Goal: Transaction & Acquisition: Purchase product/service

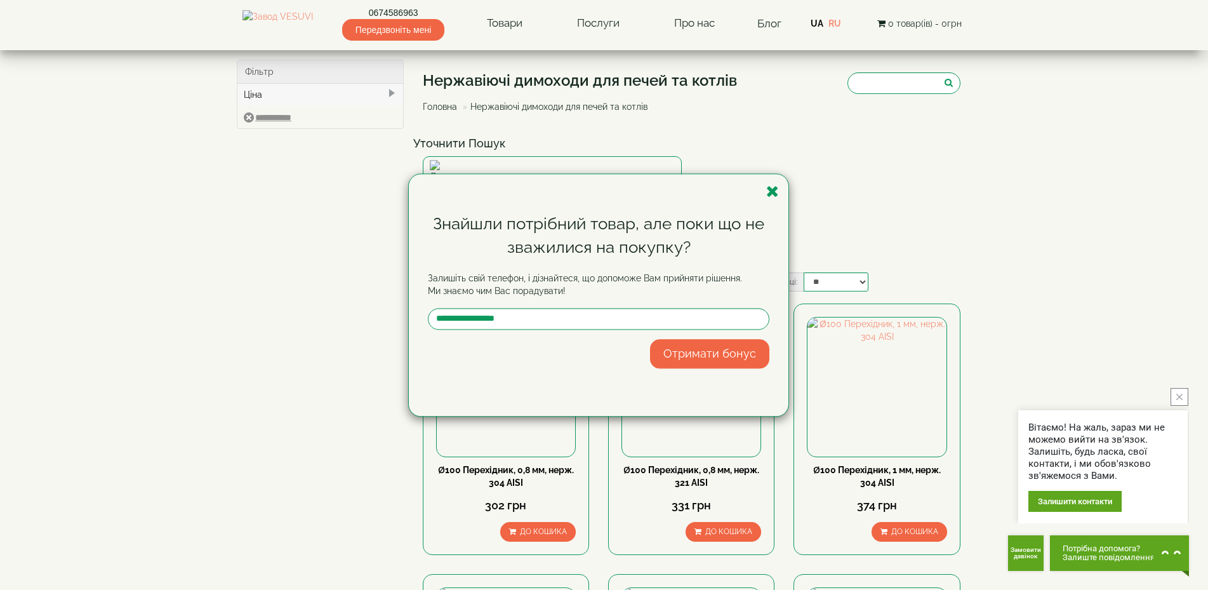
scroll to position [842, 0]
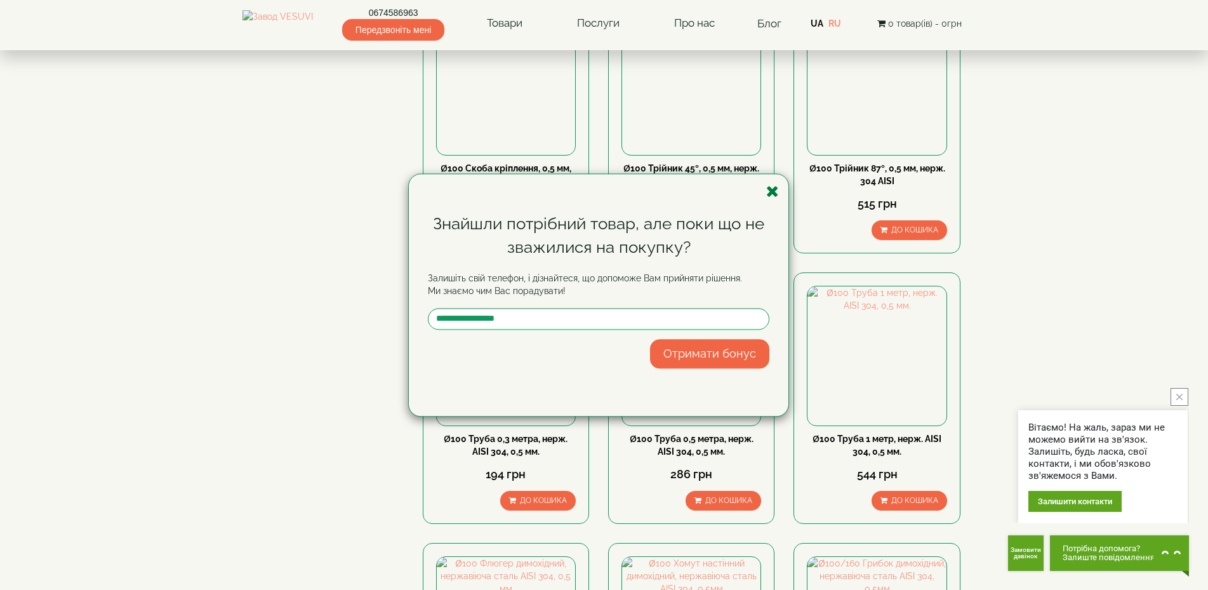
click at [768, 185] on icon "button" at bounding box center [772, 192] width 13 height 16
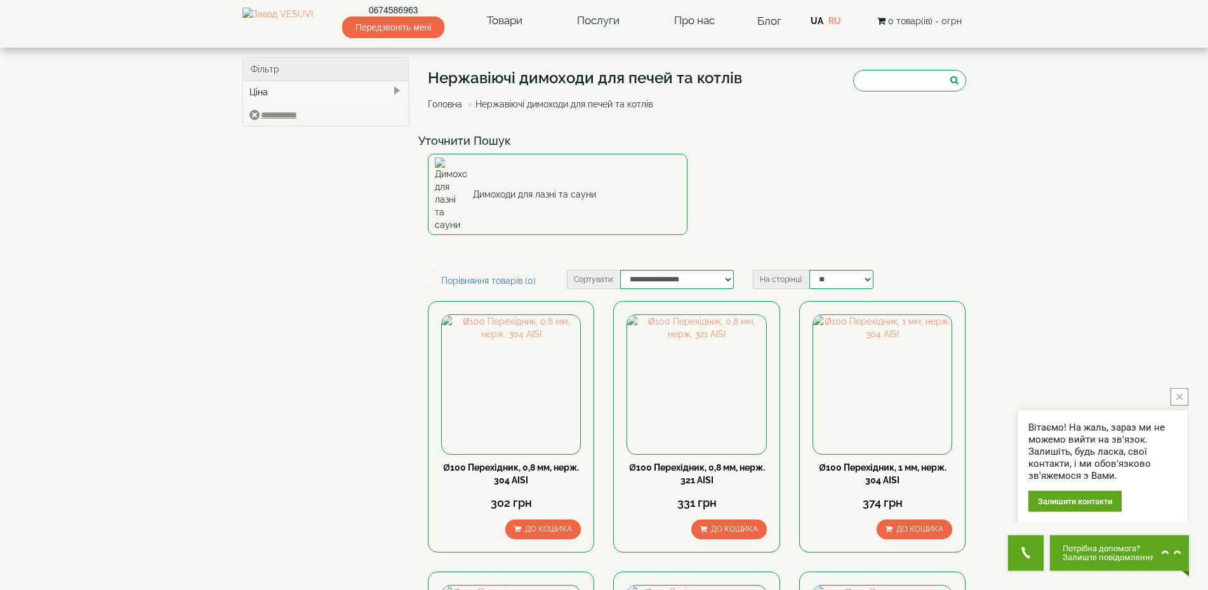
scroll to position [0, 0]
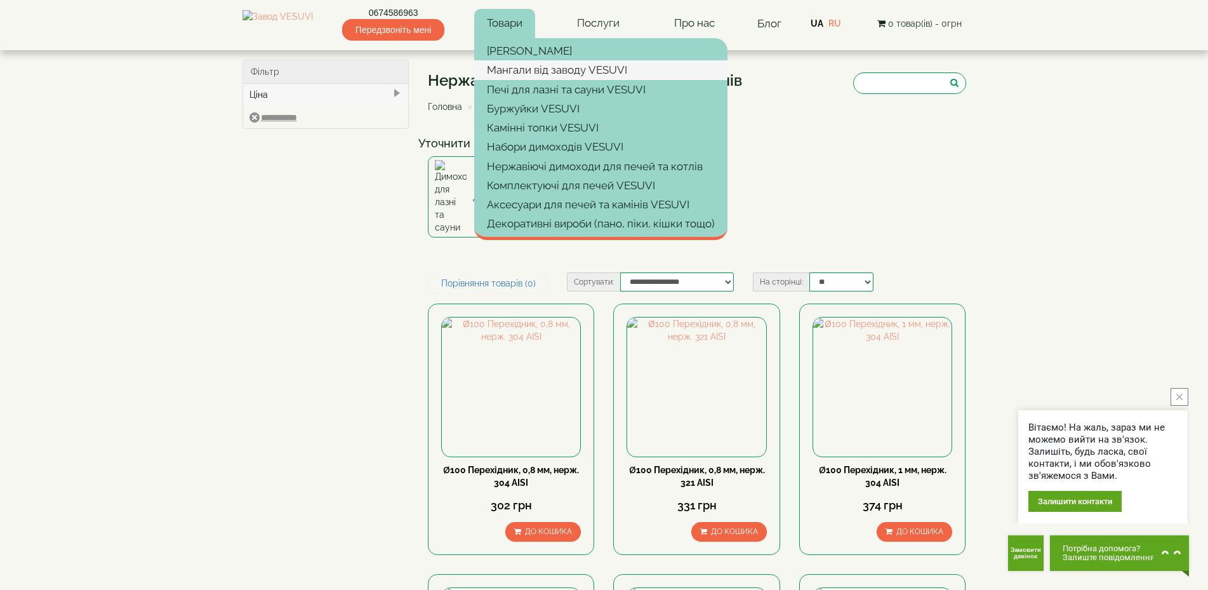
click at [571, 65] on link "Мангали від заводу VESUVI" at bounding box center [600, 69] width 253 height 19
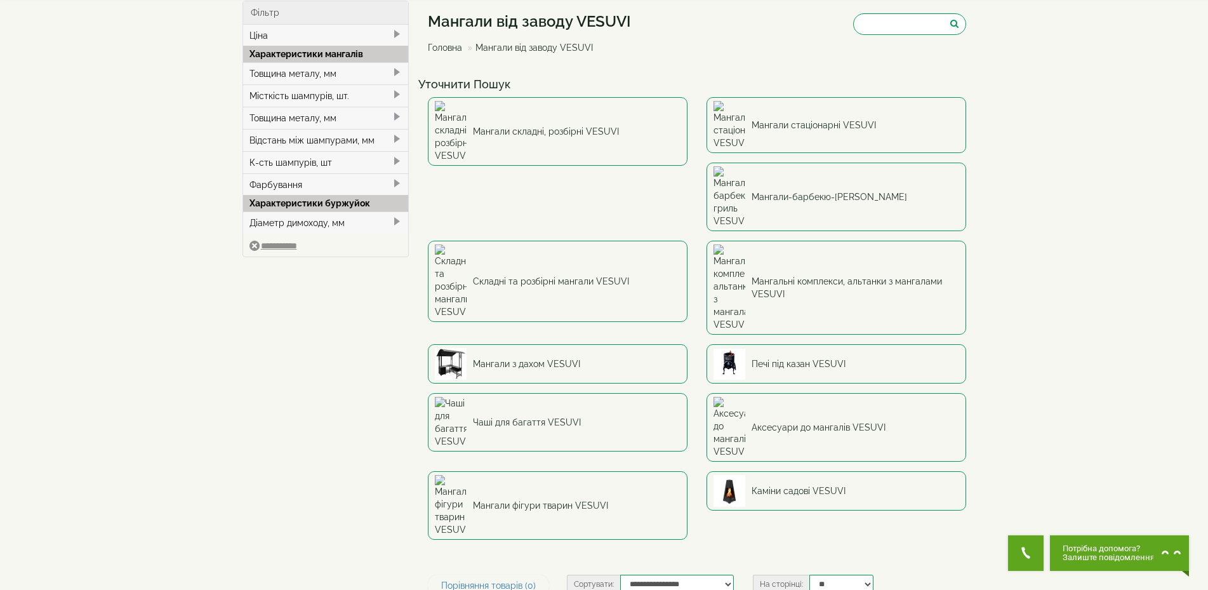
scroll to position [65, 0]
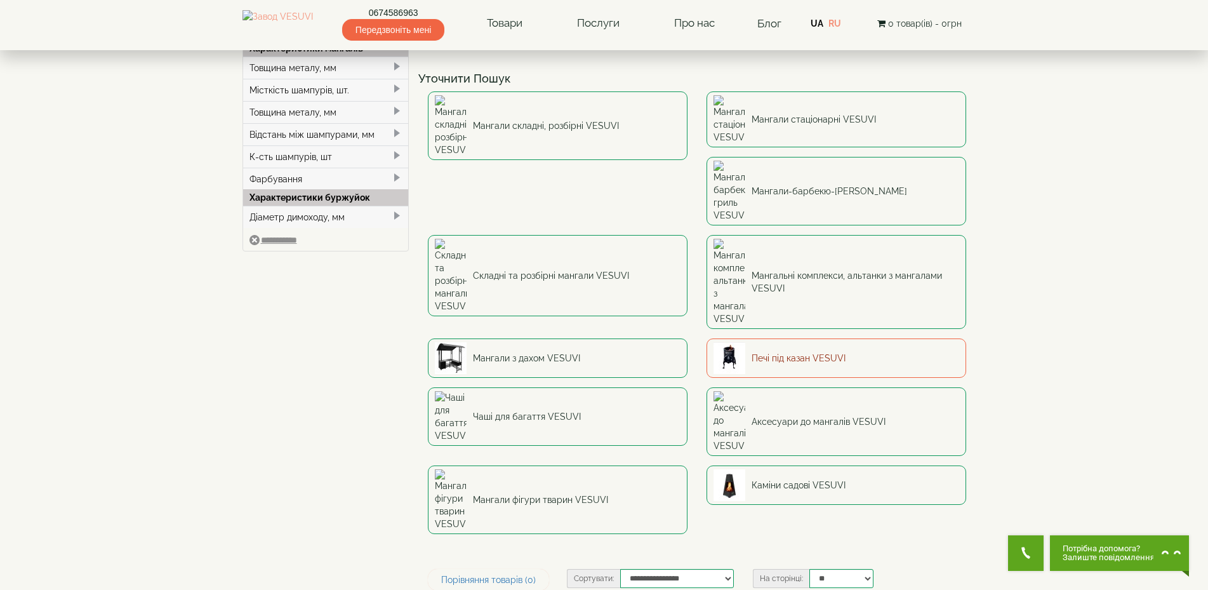
click at [707, 338] on link "Печі під казан VESUVI" at bounding box center [837, 357] width 260 height 39
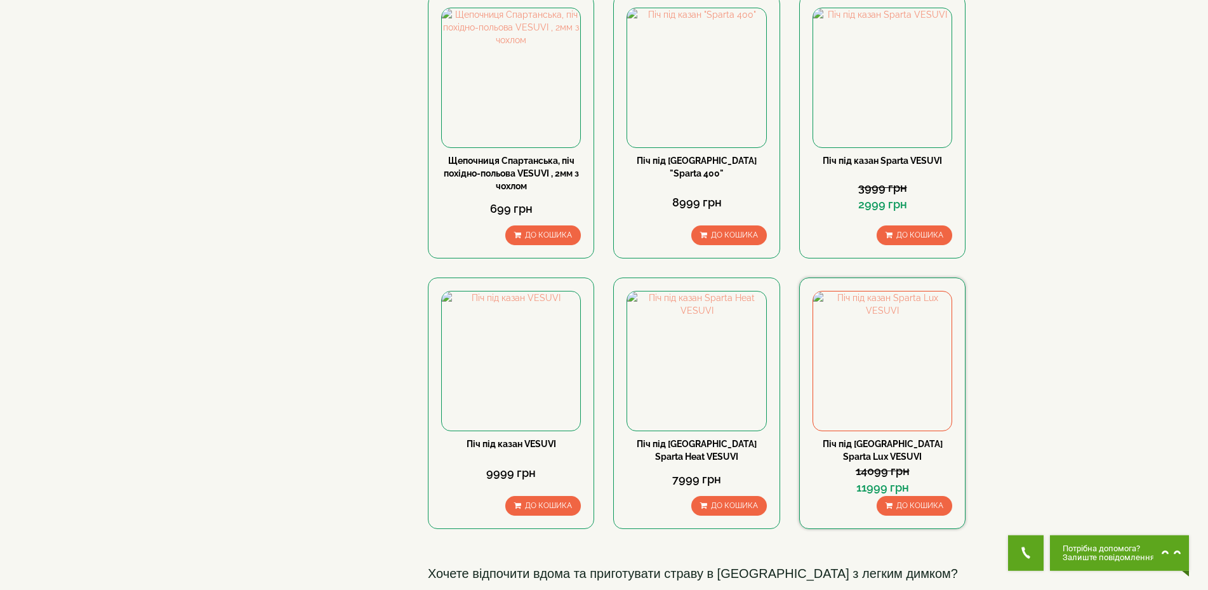
scroll to position [194, 0]
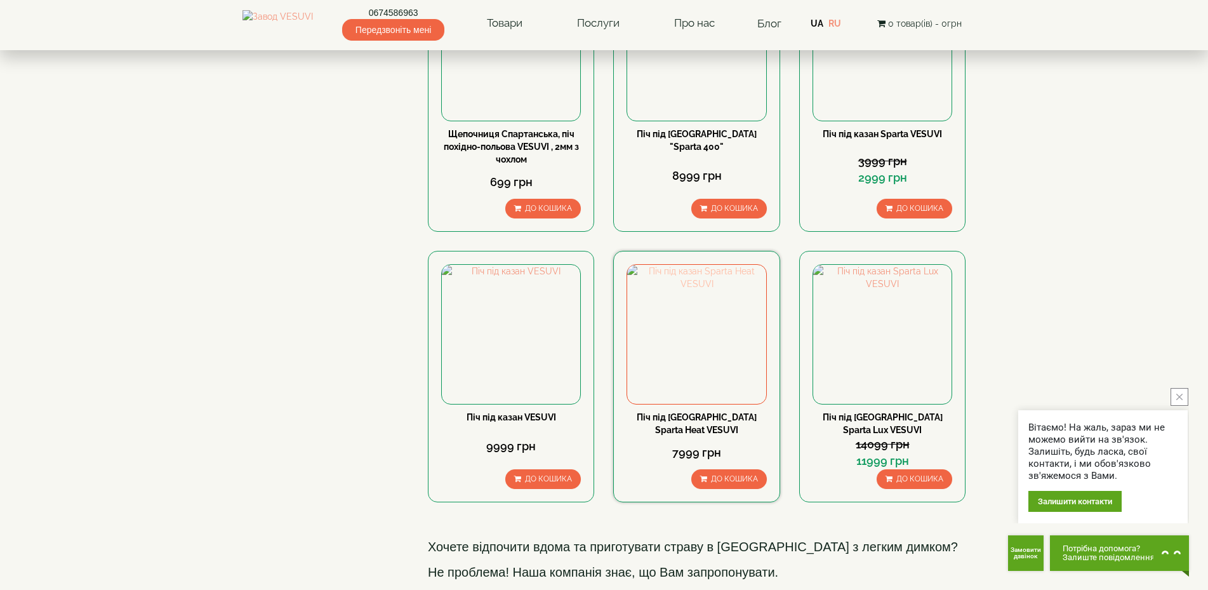
click at [674, 331] on img at bounding box center [696, 334] width 138 height 138
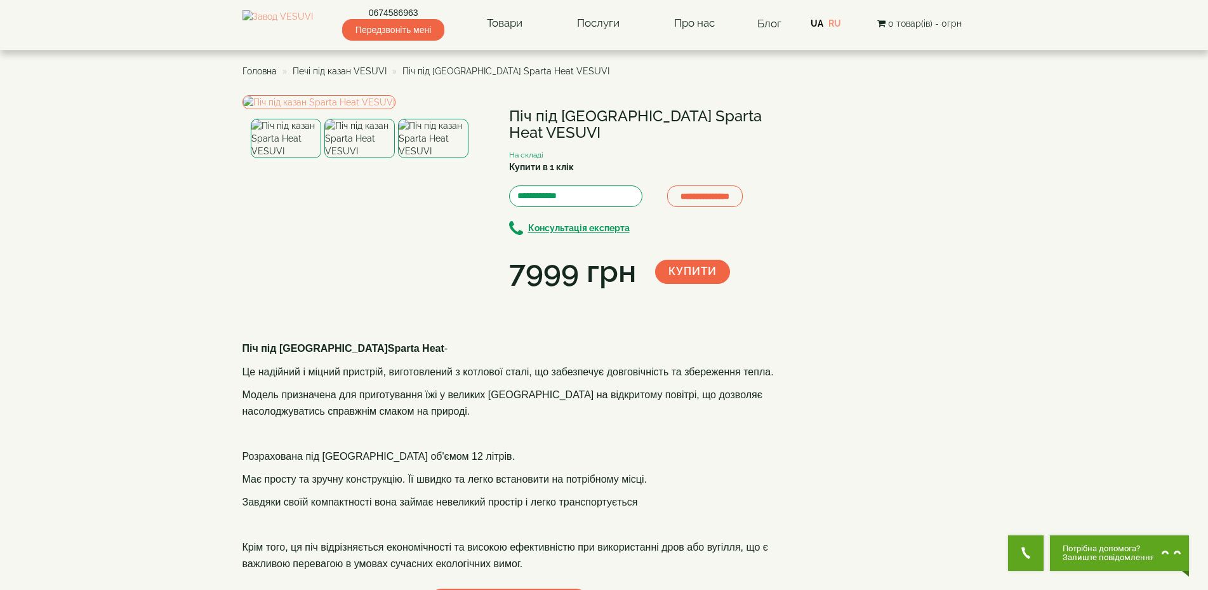
click at [356, 158] on img at bounding box center [359, 138] width 70 height 39
click at [446, 158] on img at bounding box center [433, 138] width 70 height 39
